Goal: Check status: Check status

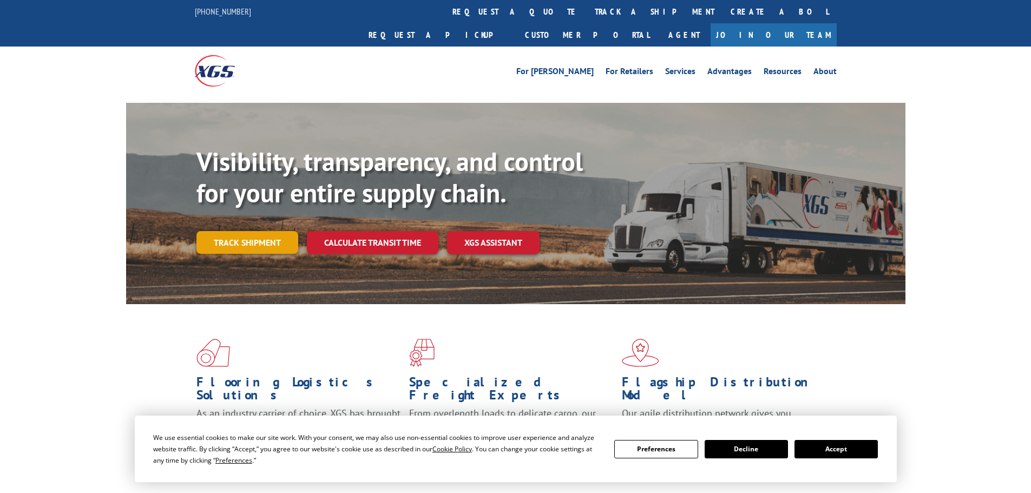
click at [244, 231] on link "Track shipment" at bounding box center [247, 242] width 102 height 23
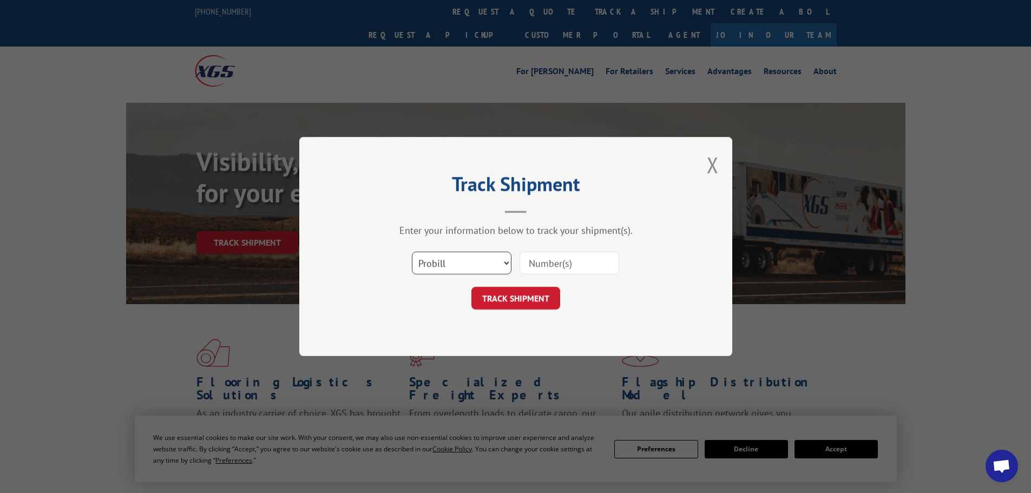
click at [443, 259] on select "Select category... Probill BOL PO" at bounding box center [462, 263] width 100 height 23
select select "bol"
click at [412, 252] on select "Select category... Probill BOL PO" at bounding box center [462, 263] width 100 height 23
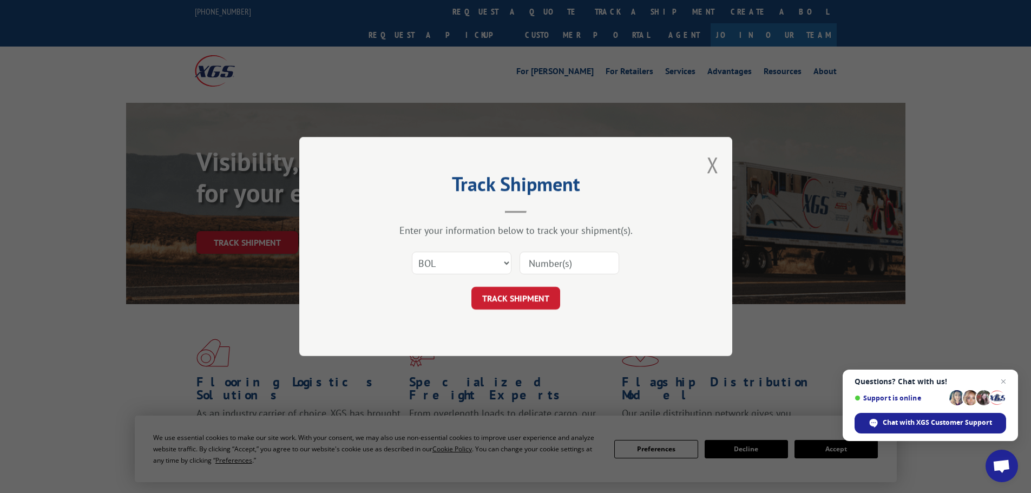
click at [522, 262] on input at bounding box center [570, 263] width 100 height 23
paste input "5591895"
type input "5591895"
click at [516, 299] on button "TRACK SHIPMENT" at bounding box center [515, 298] width 89 height 23
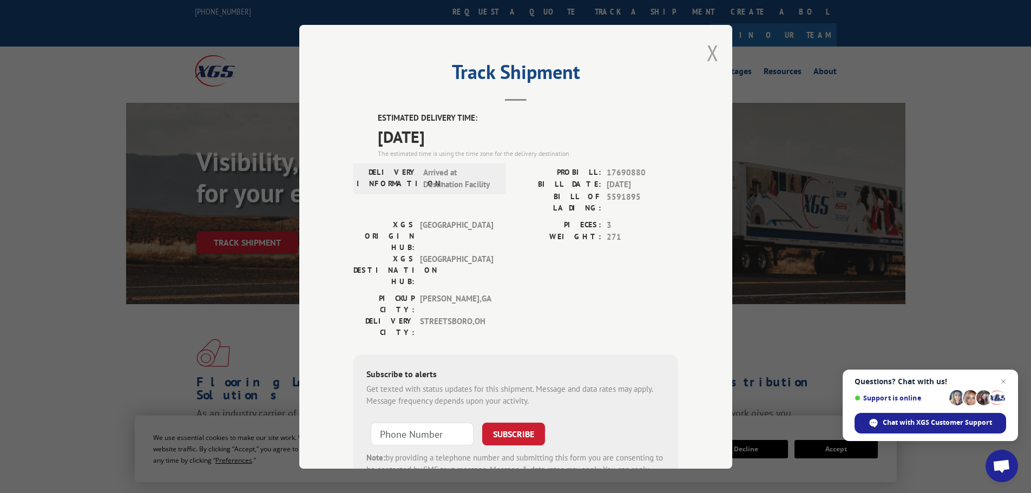
click at [707, 52] on button "Close modal" at bounding box center [713, 52] width 12 height 29
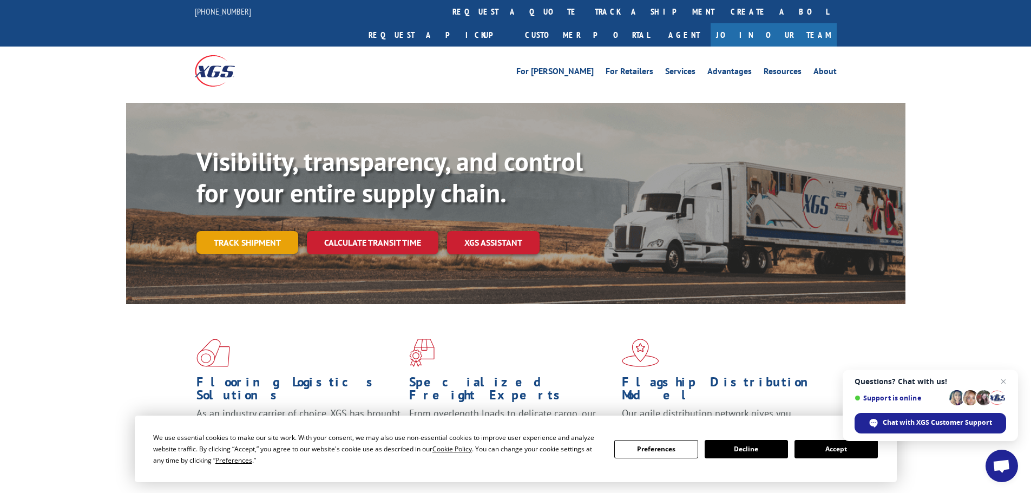
click at [252, 231] on link "Track shipment" at bounding box center [247, 242] width 102 height 23
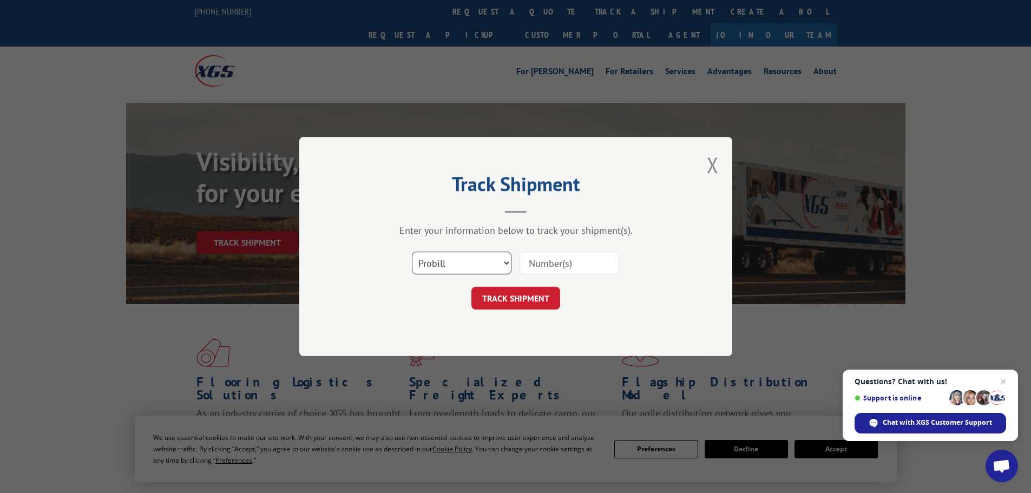
click at [437, 259] on select "Select category... Probill BOL PO" at bounding box center [462, 263] width 100 height 23
select select "bol"
click at [412, 252] on select "Select category... Probill BOL PO" at bounding box center [462, 263] width 100 height 23
click at [526, 257] on input at bounding box center [570, 263] width 100 height 23
paste input "7072217"
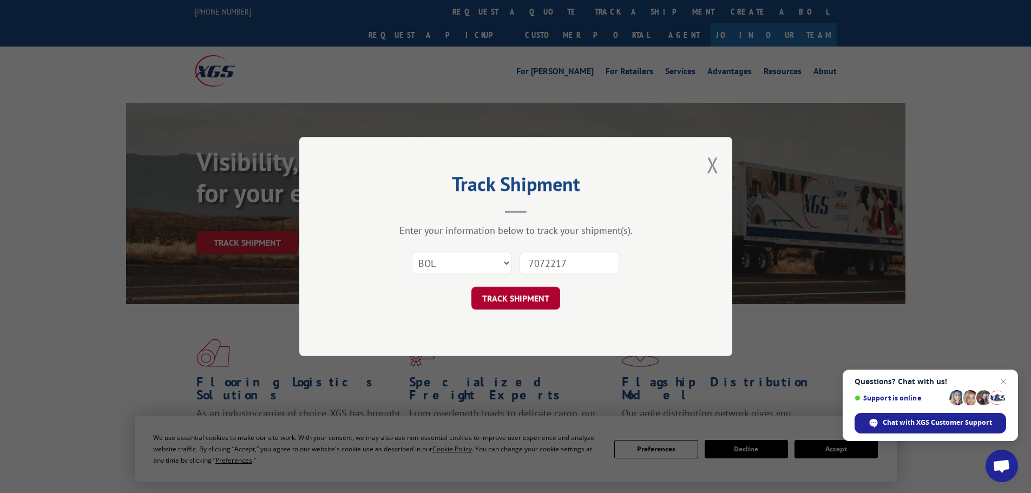
type input "7072217"
click at [521, 297] on button "TRACK SHIPMENT" at bounding box center [515, 298] width 89 height 23
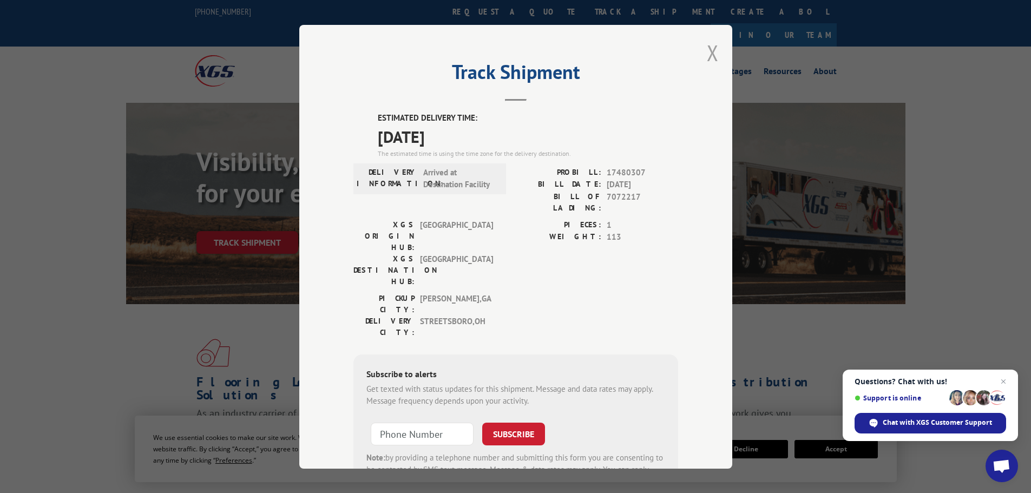
click at [708, 51] on button "Close modal" at bounding box center [713, 52] width 12 height 29
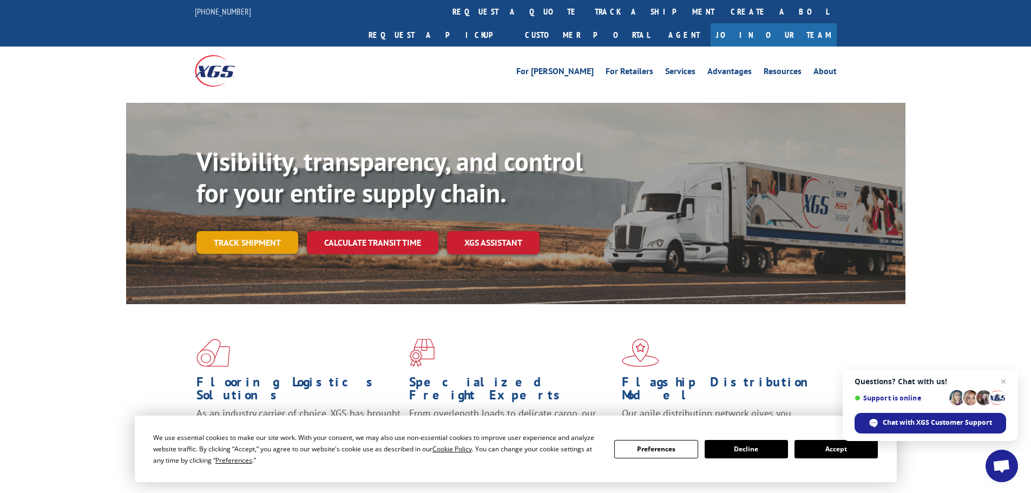
click at [250, 231] on link "Track shipment" at bounding box center [247, 242] width 102 height 23
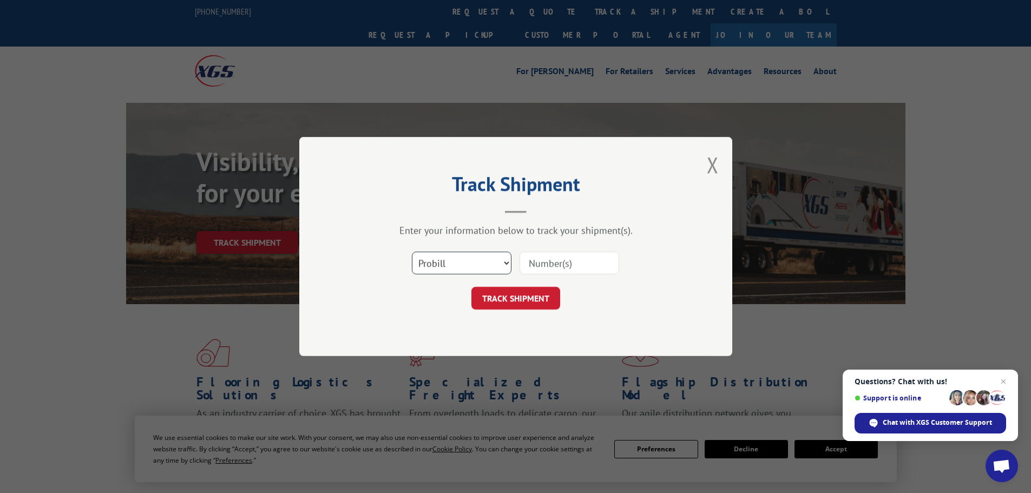
click at [442, 262] on select "Select category... Probill BOL PO" at bounding box center [462, 263] width 100 height 23
select select "bol"
click at [412, 252] on select "Select category... Probill BOL PO" at bounding box center [462, 263] width 100 height 23
click at [530, 264] on input at bounding box center [570, 263] width 100 height 23
paste input "5594134"
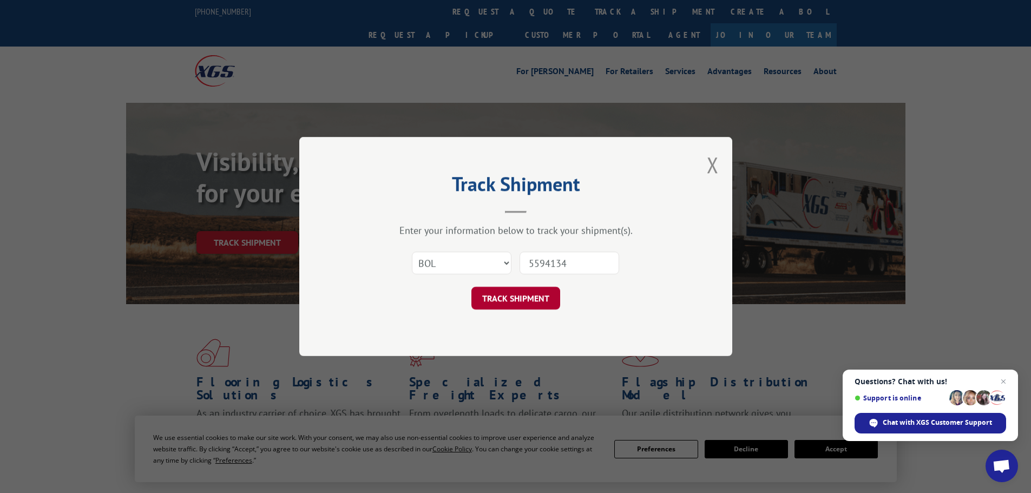
type input "5594134"
click at [523, 297] on button "TRACK SHIPMENT" at bounding box center [515, 298] width 89 height 23
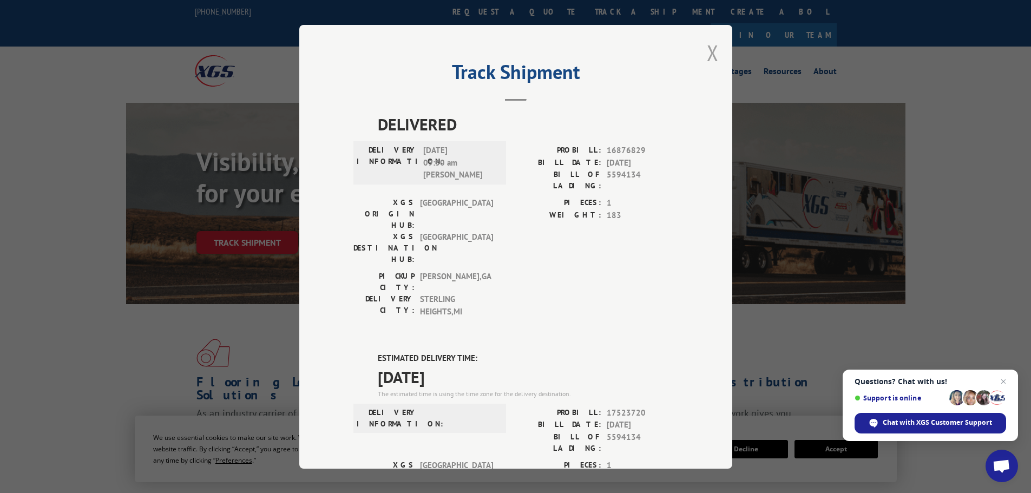
click at [709, 52] on button "Close modal" at bounding box center [713, 52] width 12 height 29
